Goal: Information Seeking & Learning: Check status

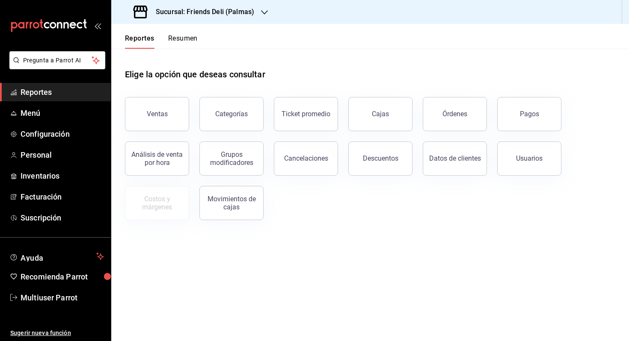
click at [198, 38] on header "Reportes Resumen" at bounding box center [369, 36] width 517 height 25
click at [181, 38] on button "Resumen" at bounding box center [183, 41] width 30 height 15
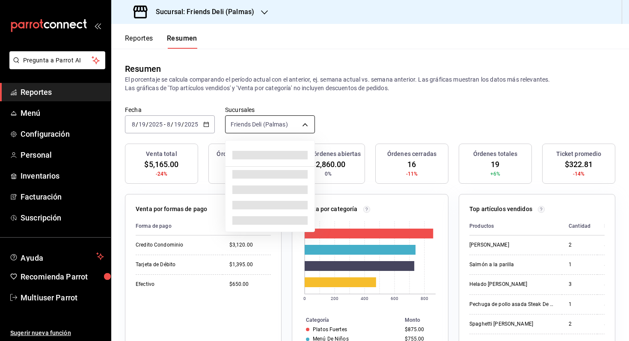
click at [267, 123] on body "Pregunta a Parrot AI Reportes Menú Configuración Personal Inventarios Facturaci…" at bounding box center [314, 170] width 629 height 341
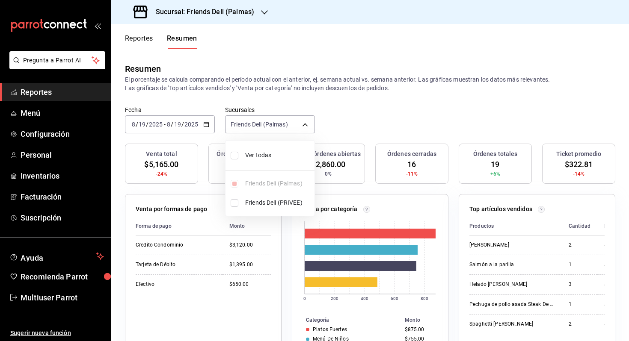
click at [258, 143] on ul "Ver todas Friends Deli (Palmas) Friends Deli (PRIVEE)" at bounding box center [269, 178] width 89 height 75
click at [257, 154] on span "Ver todas" at bounding box center [278, 155] width 66 height 9
type input "[object Object],[object Object]"
checkbox input "true"
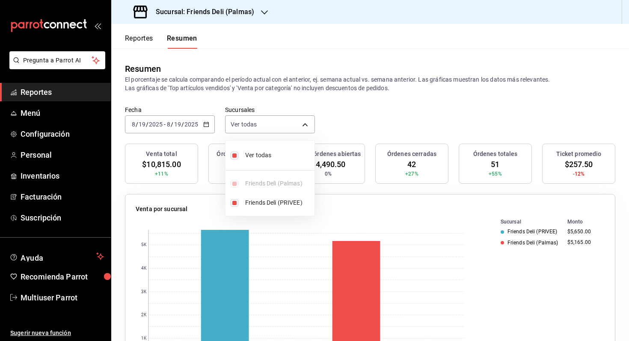
click at [383, 114] on div at bounding box center [314, 170] width 629 height 341
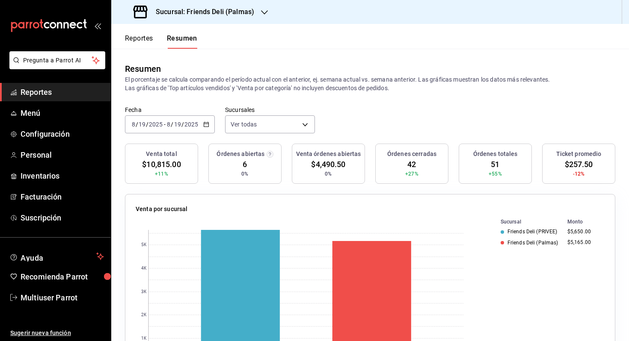
click at [146, 40] on button "Reportes" at bounding box center [139, 41] width 28 height 15
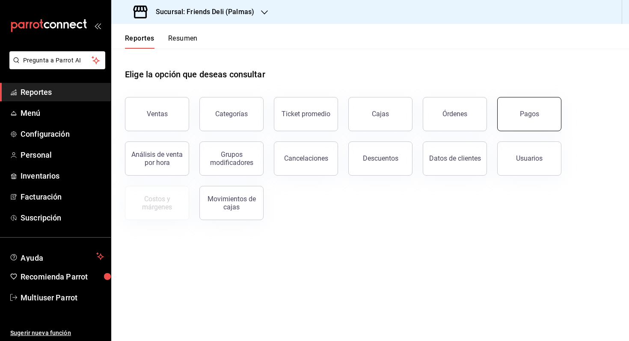
click at [541, 110] on button "Pagos" at bounding box center [529, 114] width 64 height 34
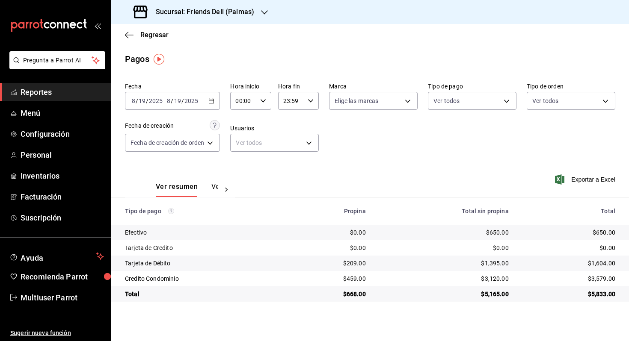
click at [193, 101] on input "2025" at bounding box center [191, 101] width 15 height 7
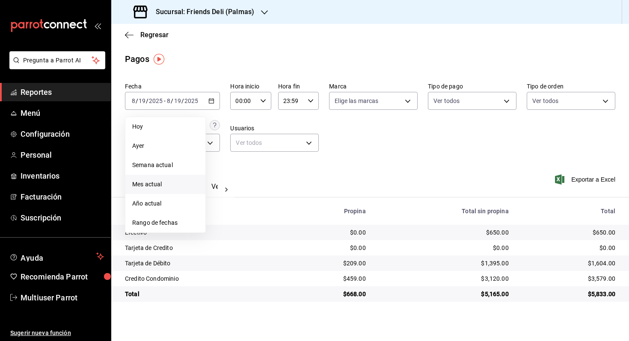
click at [165, 183] on span "Mes actual" at bounding box center [165, 184] width 66 height 9
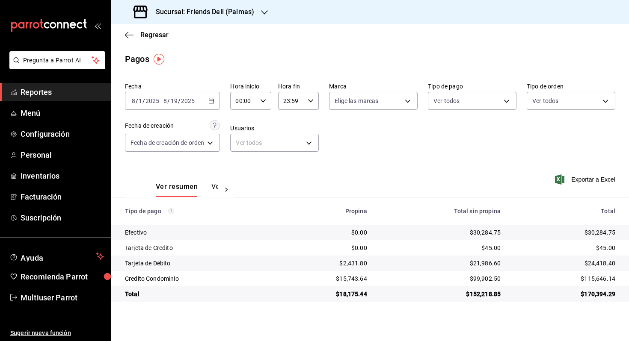
drag, startPoint x: 586, startPoint y: 263, endPoint x: 626, endPoint y: 263, distance: 39.4
click at [625, 263] on td "$24,418.40" at bounding box center [567, 263] width 121 height 15
click at [77, 108] on span "Menú" at bounding box center [62, 113] width 83 height 12
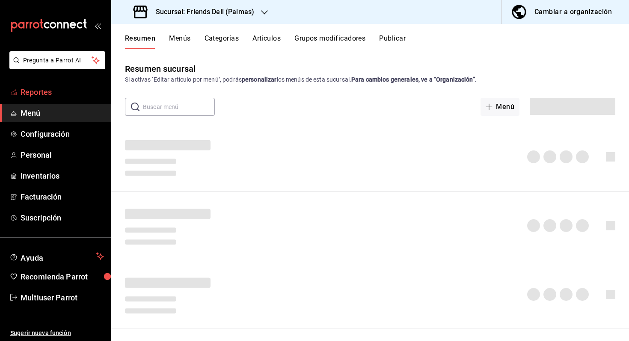
click at [64, 92] on span "Reportes" at bounding box center [62, 92] width 83 height 12
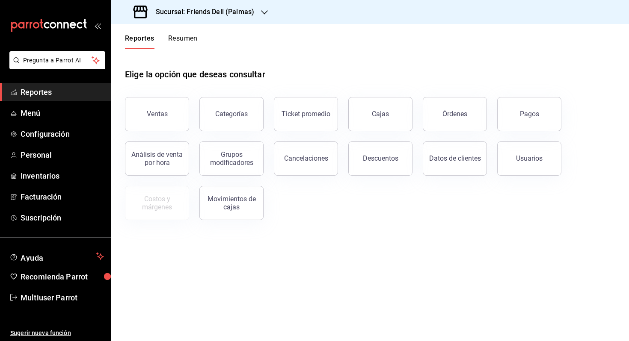
click at [183, 41] on button "Resumen" at bounding box center [183, 41] width 30 height 15
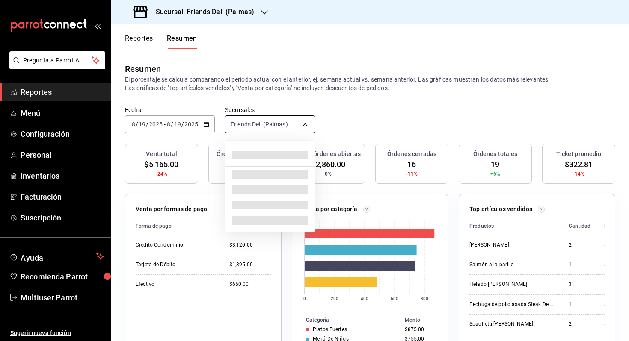
click at [263, 125] on body "Pregunta a Parrot AI Reportes Menú Configuración Personal Inventarios Facturaci…" at bounding box center [314, 170] width 629 height 341
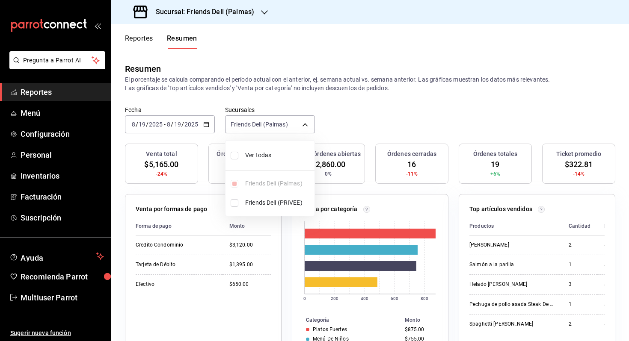
click at [265, 159] on span "Ver todas" at bounding box center [278, 155] width 66 height 9
type input "[object Object],[object Object]"
checkbox input "true"
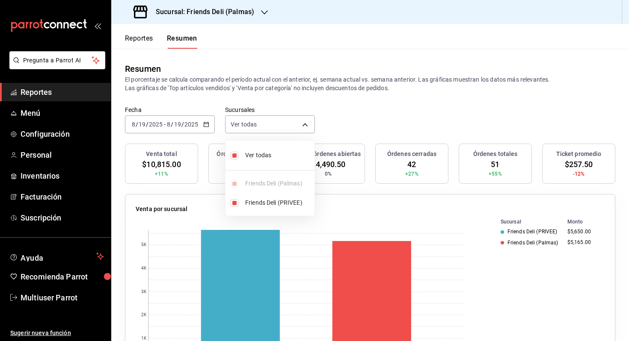
click at [343, 136] on div at bounding box center [314, 170] width 629 height 341
click at [192, 121] on input "2025" at bounding box center [191, 124] width 15 height 7
click at [177, 124] on input "19" at bounding box center [178, 124] width 8 height 7
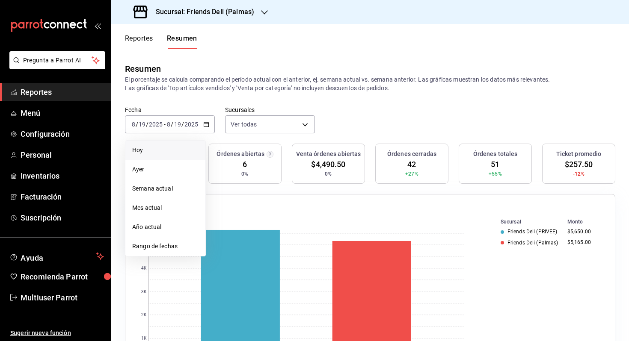
click at [170, 151] on span "Hoy" at bounding box center [165, 150] width 66 height 9
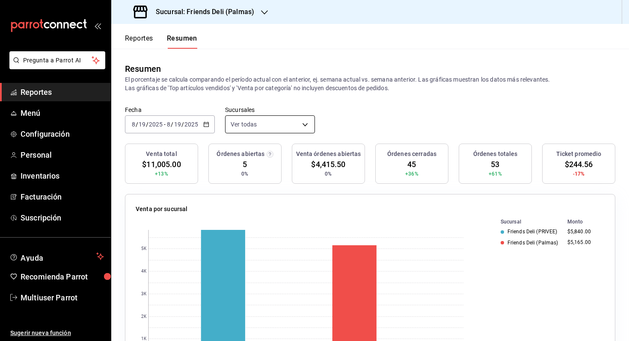
click at [279, 127] on body "Pregunta a Parrot AI Reportes Menú Configuración Personal Inventarios Facturaci…" at bounding box center [314, 170] width 629 height 341
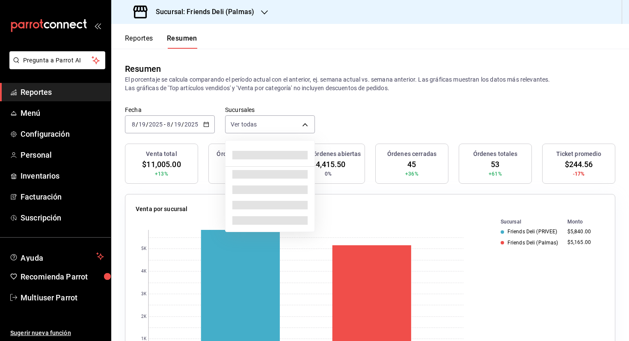
click at [268, 158] on span at bounding box center [269, 155] width 75 height 9
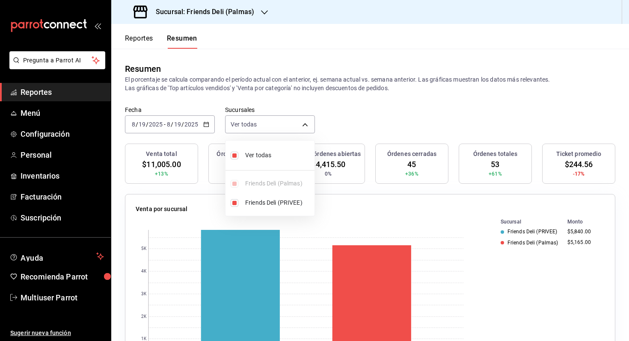
click at [280, 153] on span "Ver todas" at bounding box center [278, 155] width 66 height 9
type input "[object Object]"
checkbox input "false"
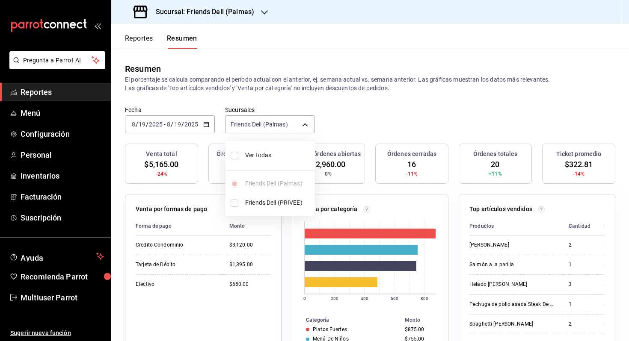
click at [336, 127] on div at bounding box center [314, 170] width 629 height 341
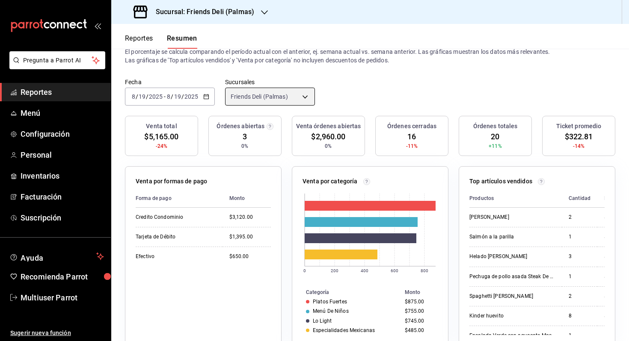
scroll to position [20, 0]
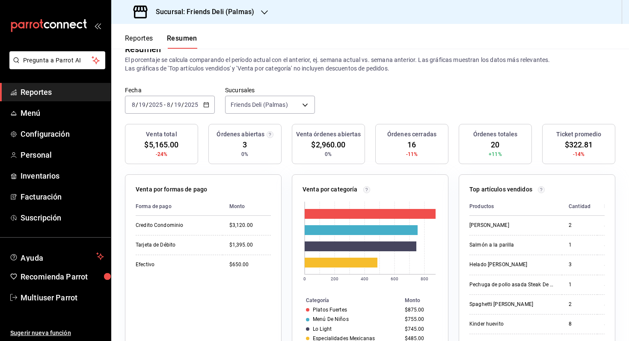
click at [145, 41] on button "Reportes" at bounding box center [139, 41] width 28 height 15
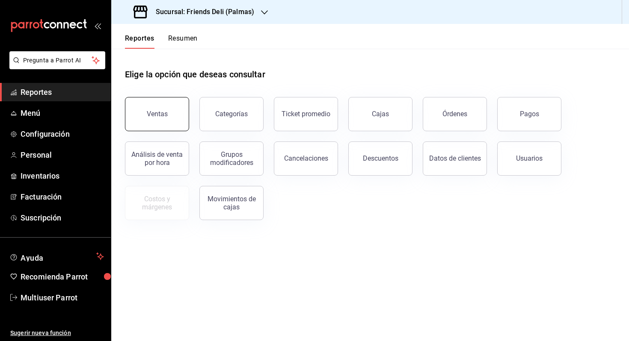
click at [157, 119] on button "Ventas" at bounding box center [157, 114] width 64 height 34
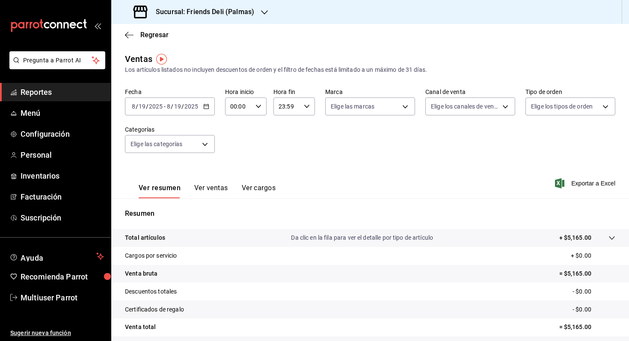
click at [207, 106] on icon "button" at bounding box center [206, 106] width 6 height 6
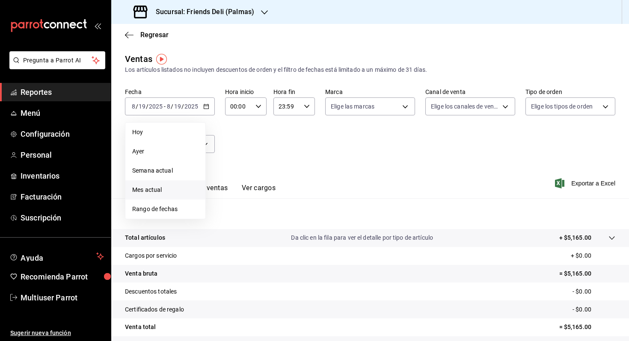
click at [186, 192] on span "Mes actual" at bounding box center [165, 190] width 66 height 9
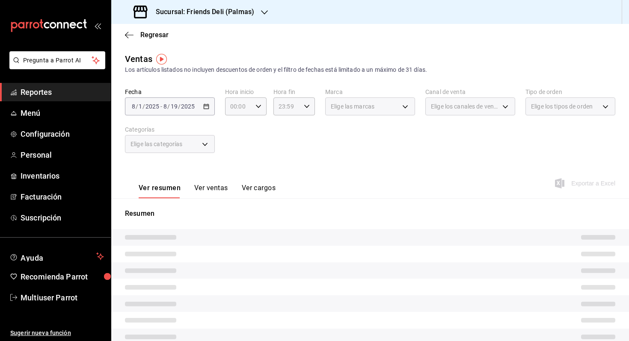
click at [213, 190] on button "Ver ventas" at bounding box center [211, 191] width 34 height 15
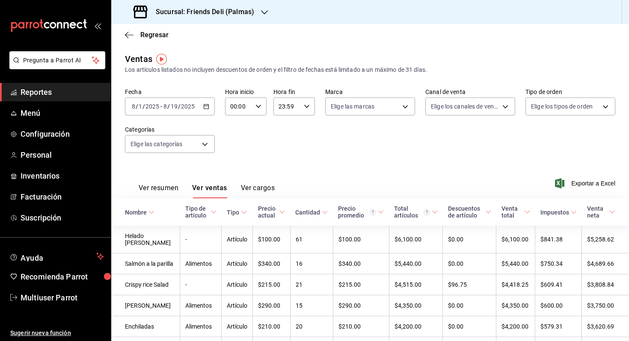
click at [201, 107] on div "[DATE] [DATE] - [DATE] [DATE]" at bounding box center [170, 107] width 90 height 18
click at [256, 152] on div "Fecha [DATE] [DATE] - [DATE] [DATE] Hora inicio 00:00 Hora inicio Hora fin 23:5…" at bounding box center [370, 125] width 490 height 75
click at [215, 142] on div "Fecha [DATE] [DATE] - [DATE] [DATE] Hora inicio 00:00 Hora inicio Hora fin 23:5…" at bounding box center [370, 125] width 490 height 75
click at [201, 145] on body "Pregunta a Parrot AI Reportes Menú Configuración Personal Inventarios Facturaci…" at bounding box center [314, 170] width 629 height 341
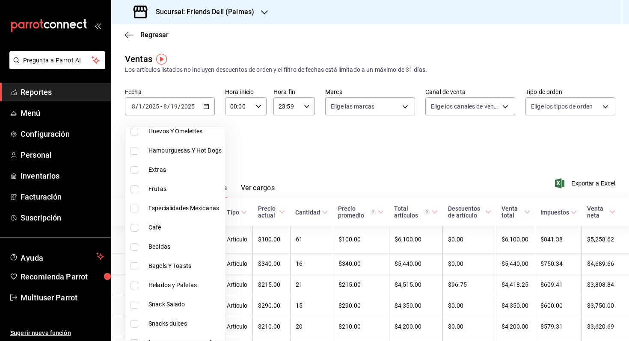
scroll to position [336, 0]
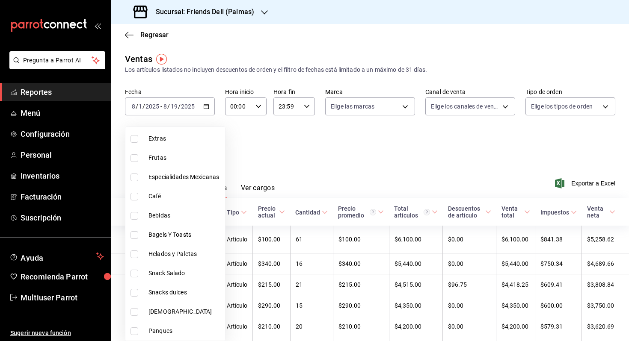
click at [198, 255] on span "Helados y Paletas" at bounding box center [184, 254] width 73 height 9
type input "ee5ee94b-3fe5-4e4f-8f62-9d252fa18543"
checkbox input "true"
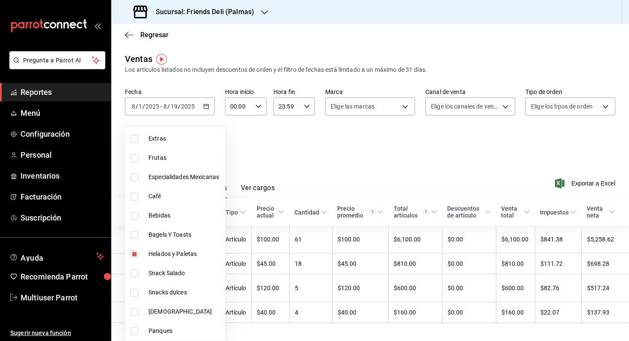
click at [325, 164] on div at bounding box center [314, 170] width 629 height 341
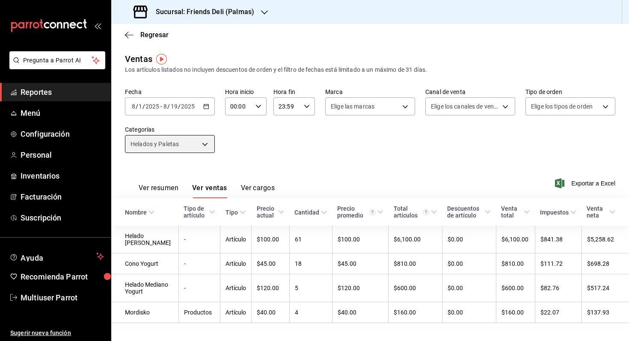
scroll to position [21, 0]
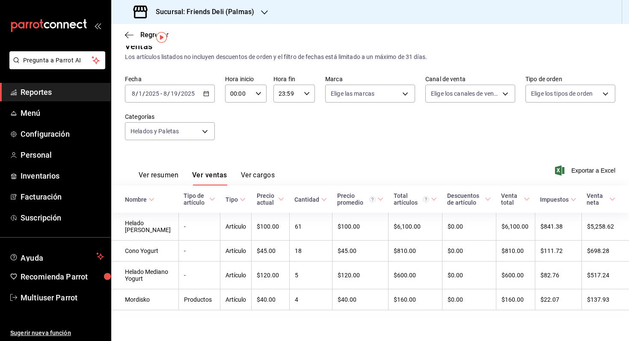
click at [221, 21] on div "Sucursal: Friends Deli (Palmas)" at bounding box center [194, 12] width 153 height 24
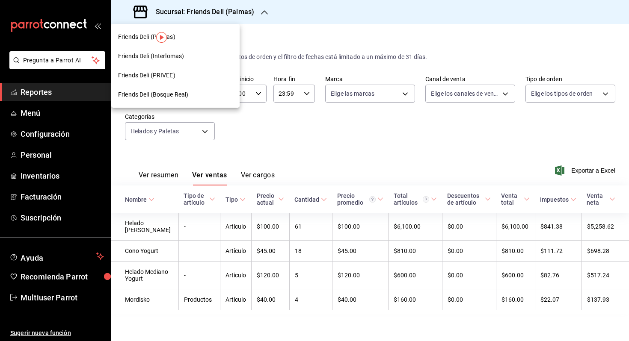
click at [187, 70] on div "Friends Deli (PRIVEE)" at bounding box center [175, 75] width 128 height 19
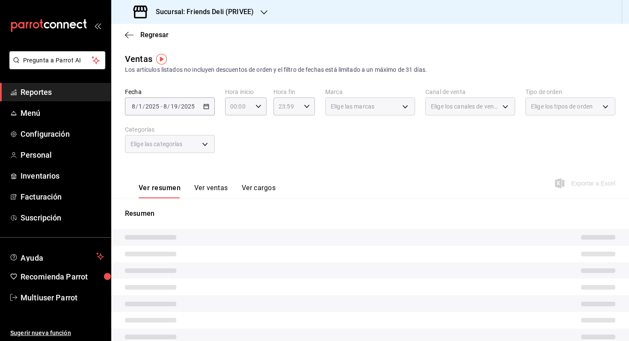
click at [197, 109] on div "[DATE] [DATE] - [DATE] [DATE]" at bounding box center [170, 107] width 90 height 18
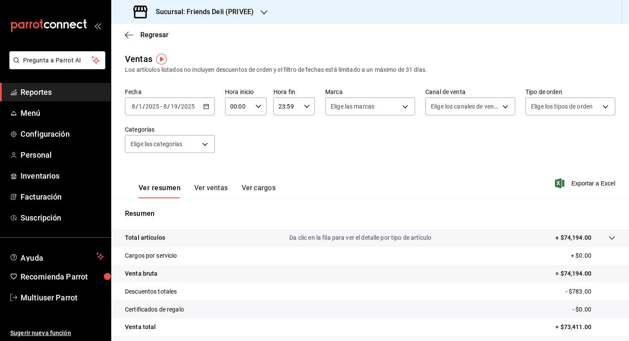
click at [208, 107] on \(Stroke\) "button" at bounding box center [206, 106] width 5 height 5
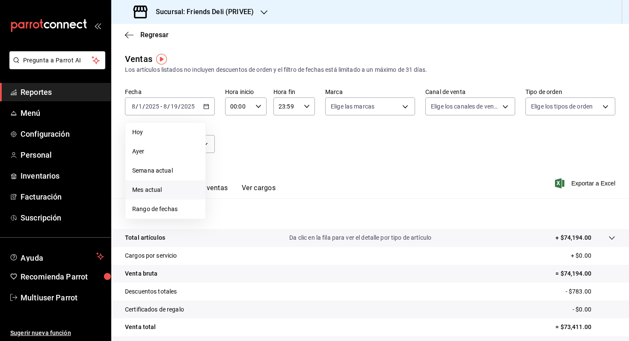
click at [173, 192] on span "Mes actual" at bounding box center [165, 190] width 66 height 9
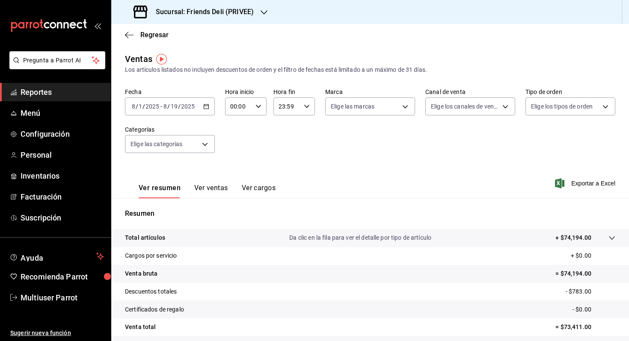
click at [204, 185] on button "Ver ventas" at bounding box center [211, 191] width 34 height 15
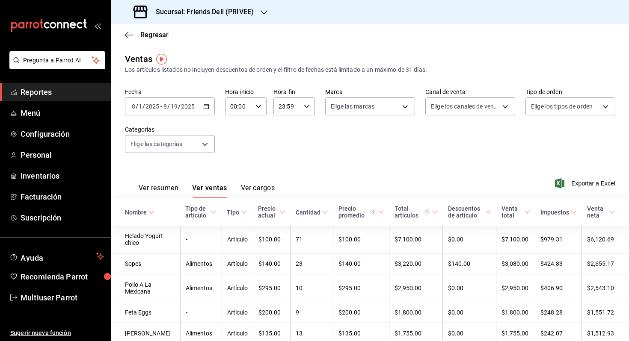
click at [207, 106] on \(Stroke\) "button" at bounding box center [206, 106] width 5 height 0
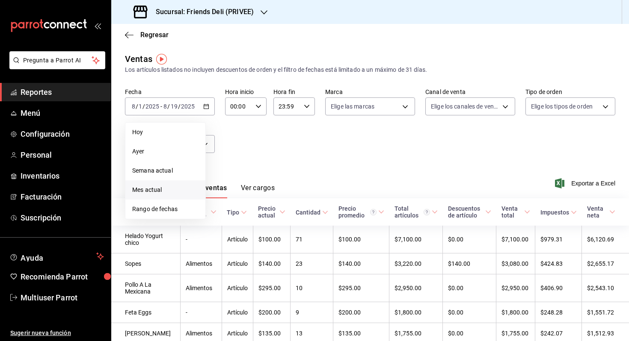
click at [177, 188] on span "Mes actual" at bounding box center [165, 190] width 66 height 9
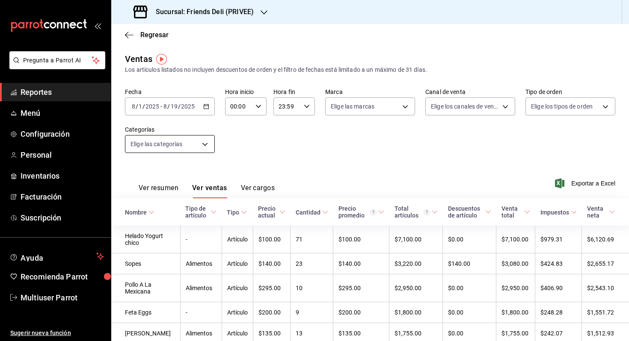
click at [207, 143] on body "Pregunta a Parrot AI Reportes Menú Configuración Personal Inventarios Facturaci…" at bounding box center [314, 170] width 629 height 341
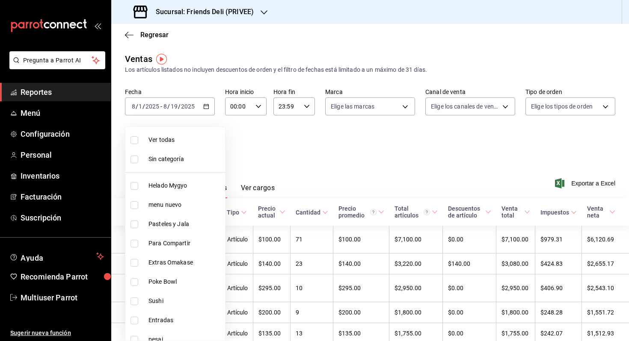
click at [202, 186] on span "Helado Mygyo" at bounding box center [184, 185] width 73 height 9
type input "e4b8d9f7-57bf-4f80-8a76-ee0d17355b19"
checkbox input "true"
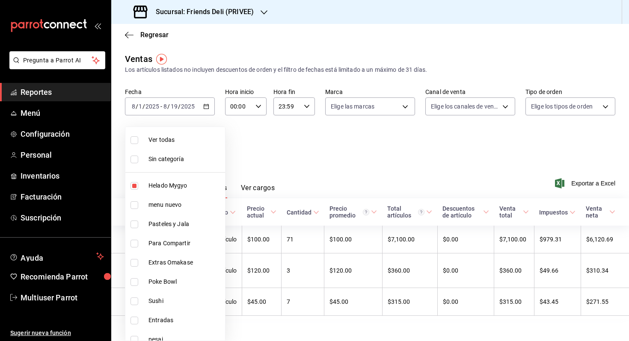
click at [299, 160] on div at bounding box center [314, 170] width 629 height 341
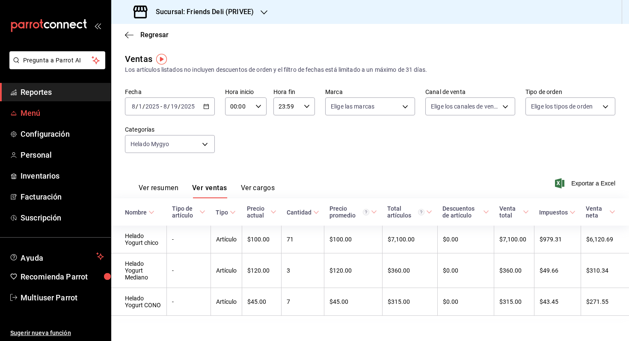
click at [64, 117] on span "Menú" at bounding box center [62, 113] width 83 height 12
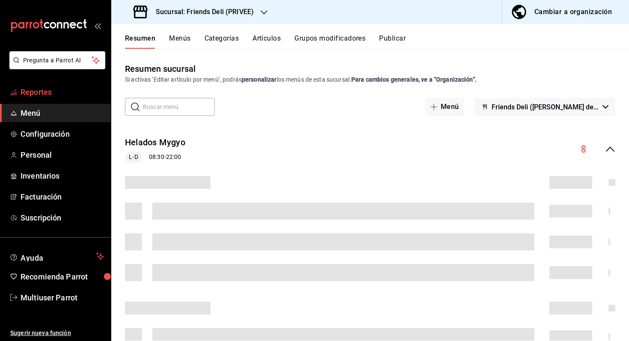
click at [59, 85] on link "Reportes" at bounding box center [55, 92] width 111 height 18
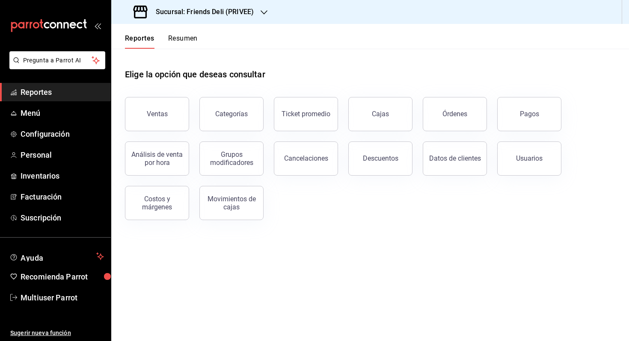
click at [182, 38] on button "Resumen" at bounding box center [183, 41] width 30 height 15
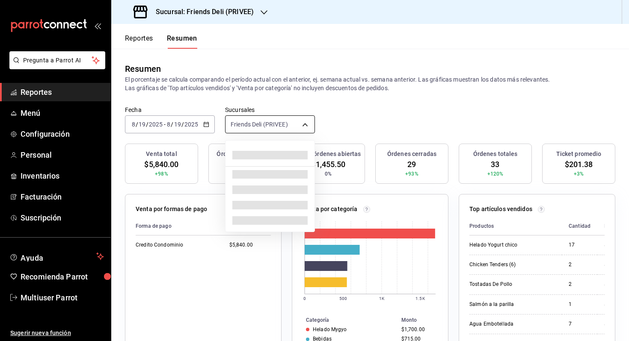
click at [291, 127] on body "Pregunta a Parrot AI Reportes Menú Configuración Personal Inventarios Facturaci…" at bounding box center [314, 170] width 629 height 341
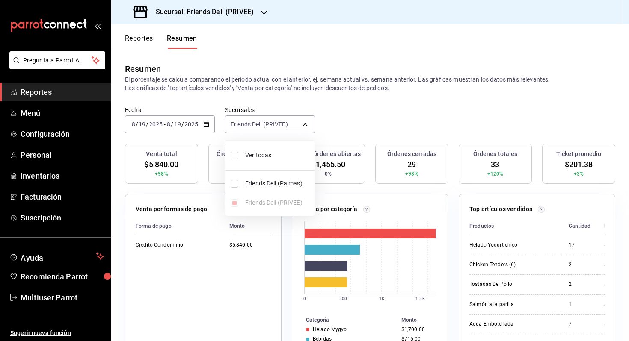
click at [353, 124] on div at bounding box center [314, 170] width 629 height 341
click at [207, 9] on h3 "Sucursal: Friends Deli (PRIVEE)" at bounding box center [201, 12] width 105 height 10
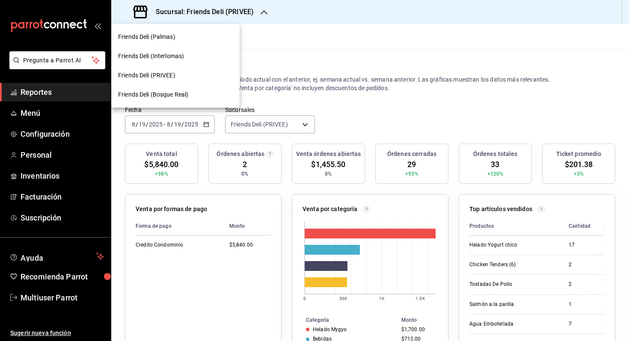
click at [211, 35] on div "Friends Deli (Palmas)" at bounding box center [175, 37] width 115 height 9
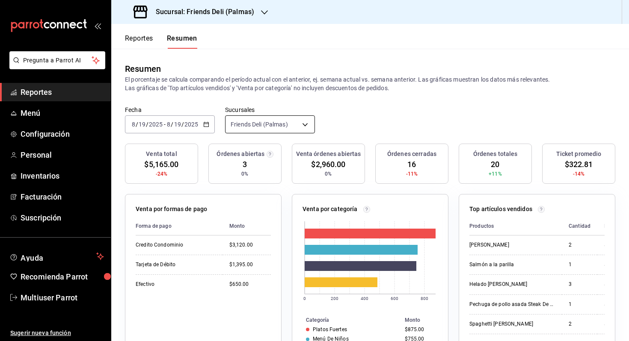
click at [252, 131] on body "Pregunta a Parrot AI Reportes Menú Configuración Personal Inventarios Facturaci…" at bounding box center [314, 170] width 629 height 341
click at [367, 128] on div at bounding box center [314, 170] width 629 height 341
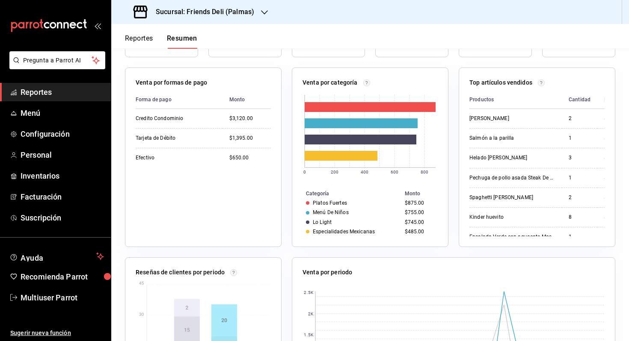
scroll to position [127, 0]
